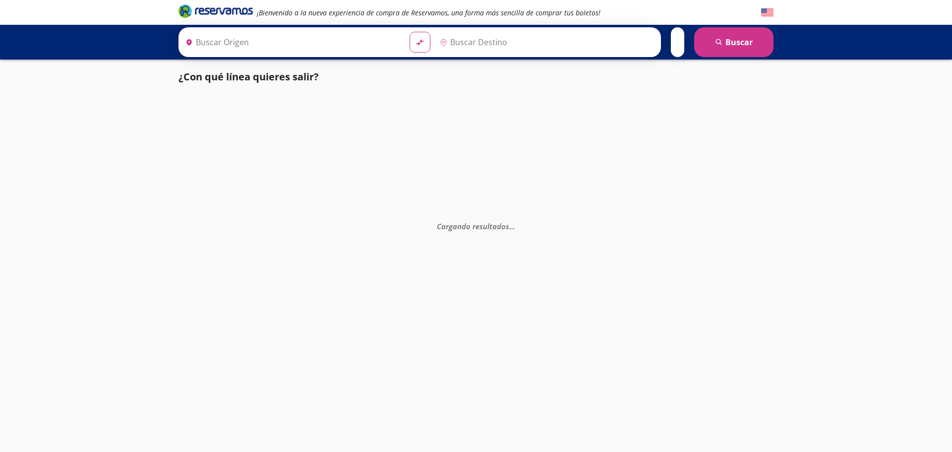
type input "[GEOGRAPHIC_DATA], [GEOGRAPHIC_DATA]"
type input "[GEOGRAPHIC_DATA][PERSON_NAME], [GEOGRAPHIC_DATA]"
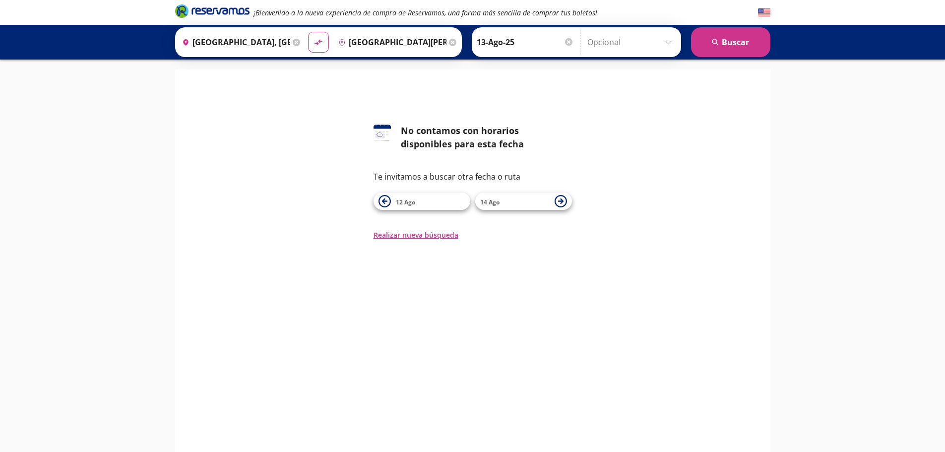
click at [242, 42] on input "[GEOGRAPHIC_DATA], [GEOGRAPHIC_DATA]" at bounding box center [234, 42] width 112 height 25
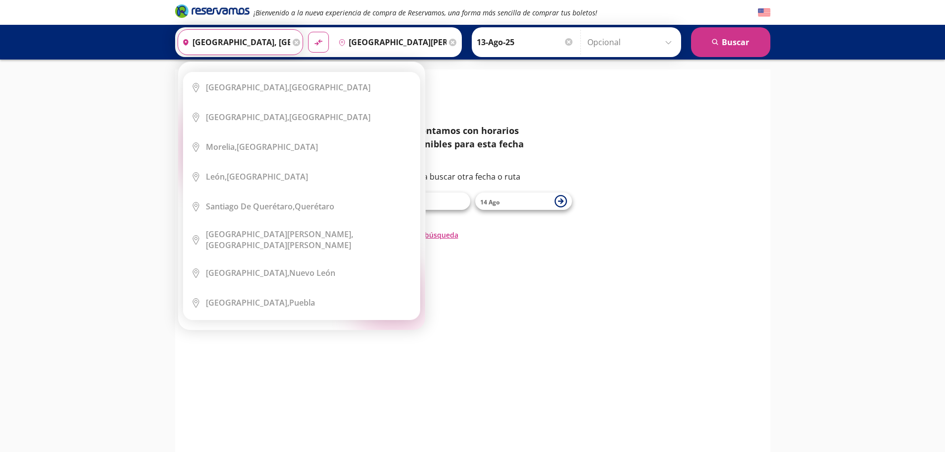
click at [295, 43] on icon at bounding box center [296, 42] width 7 height 7
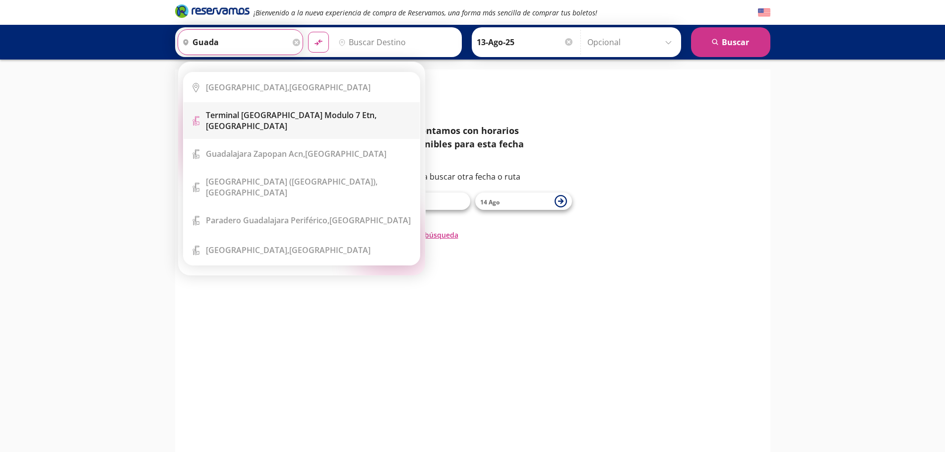
click at [304, 119] on b "Terminal [GEOGRAPHIC_DATA] Modulo 7 Etn," at bounding box center [291, 115] width 171 height 11
type input "Terminal [GEOGRAPHIC_DATA] Modulo 7 Etn, [GEOGRAPHIC_DATA]"
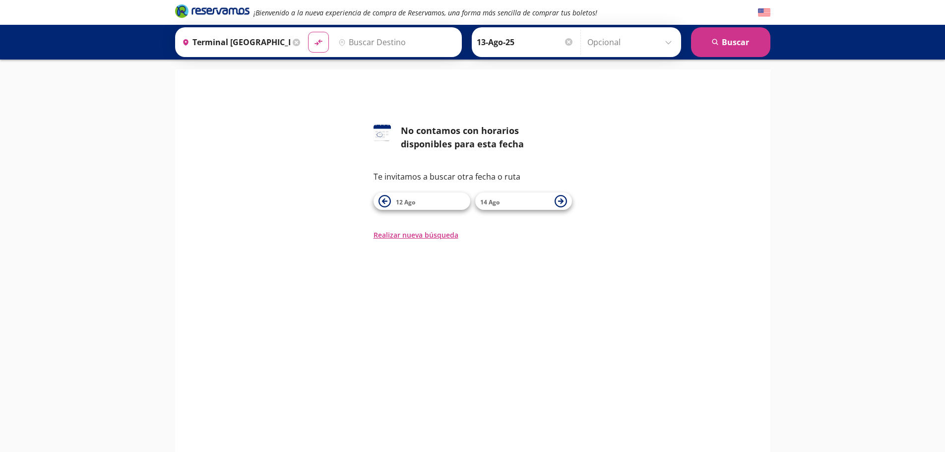
click at [393, 46] on input "Destino" at bounding box center [395, 42] width 122 height 25
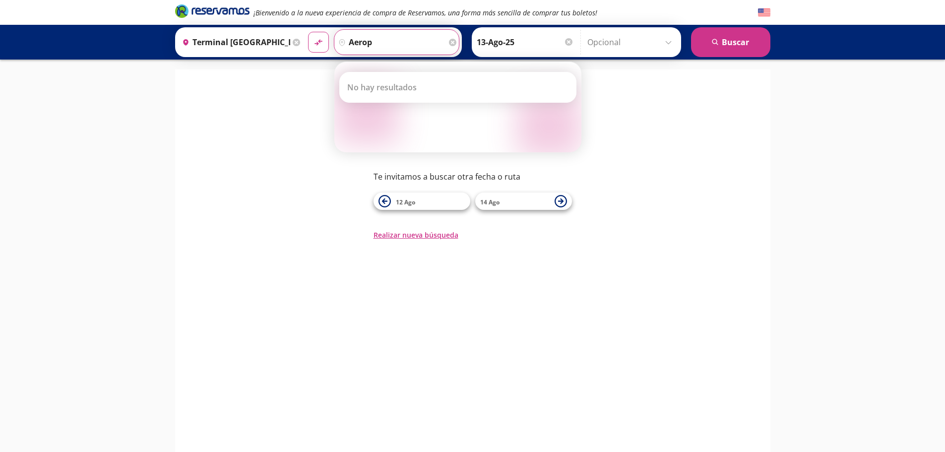
type input "aerop"
